Goal: Find specific page/section: Find specific page/section

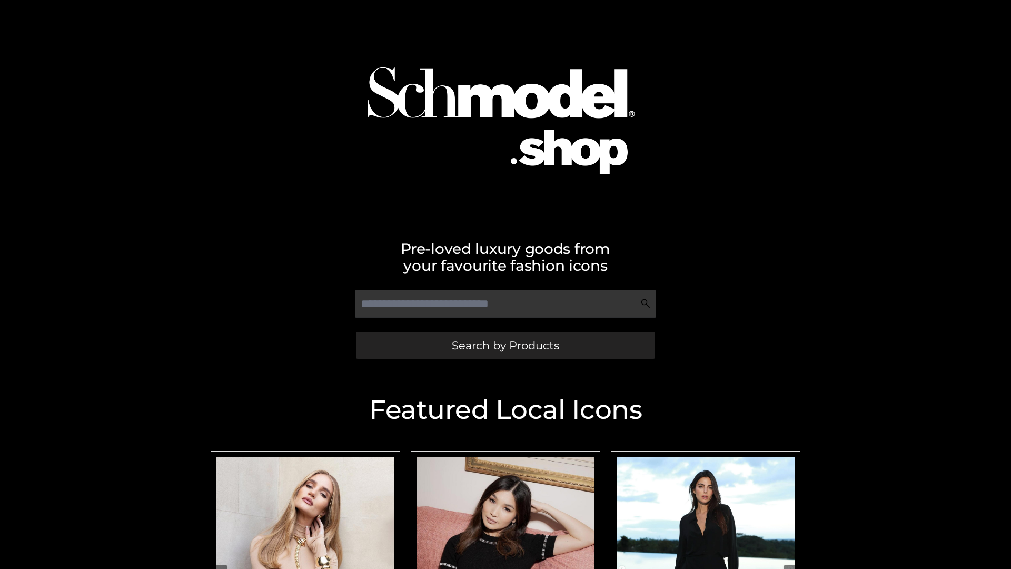
click at [505, 345] on span "Search by Products" at bounding box center [505, 345] width 107 height 11
